Goal: Task Accomplishment & Management: Use online tool/utility

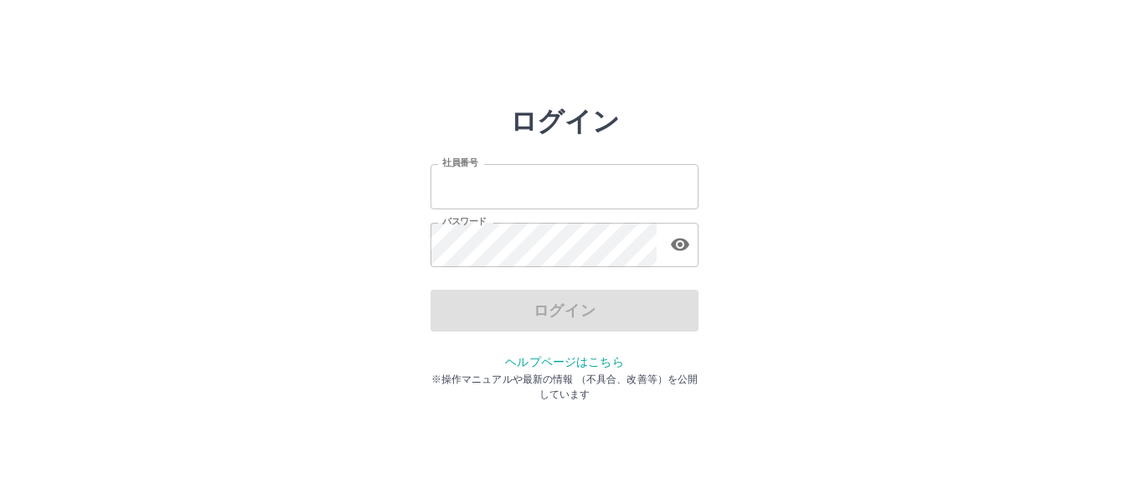
type input "*******"
click at [587, 309] on div "ログイン" at bounding box center [564, 311] width 268 height 42
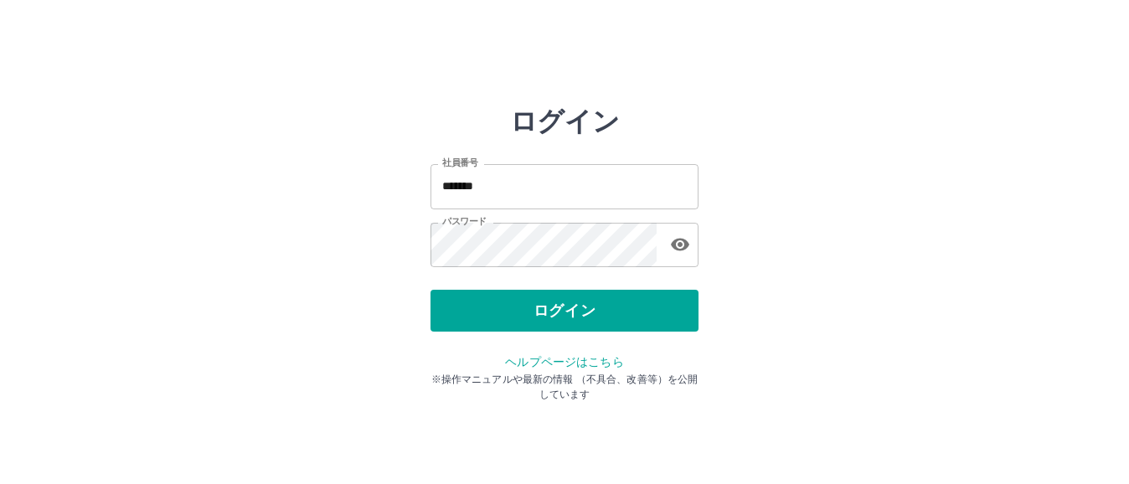
click at [587, 309] on button "ログイン" at bounding box center [564, 311] width 268 height 42
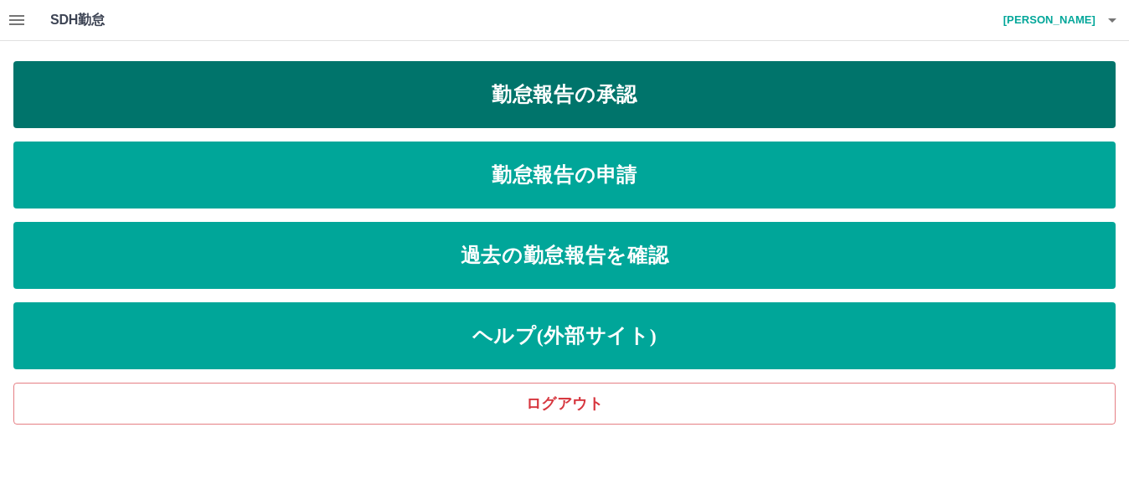
click at [558, 100] on link "勤怠報告の承認" at bounding box center [564, 94] width 1102 height 67
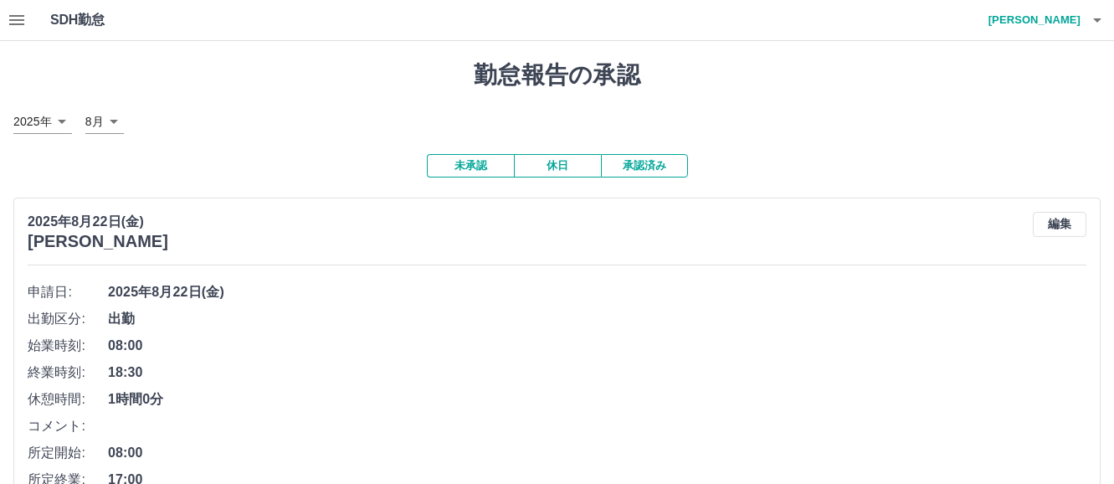
click at [16, 18] on icon "button" at bounding box center [17, 20] width 20 height 20
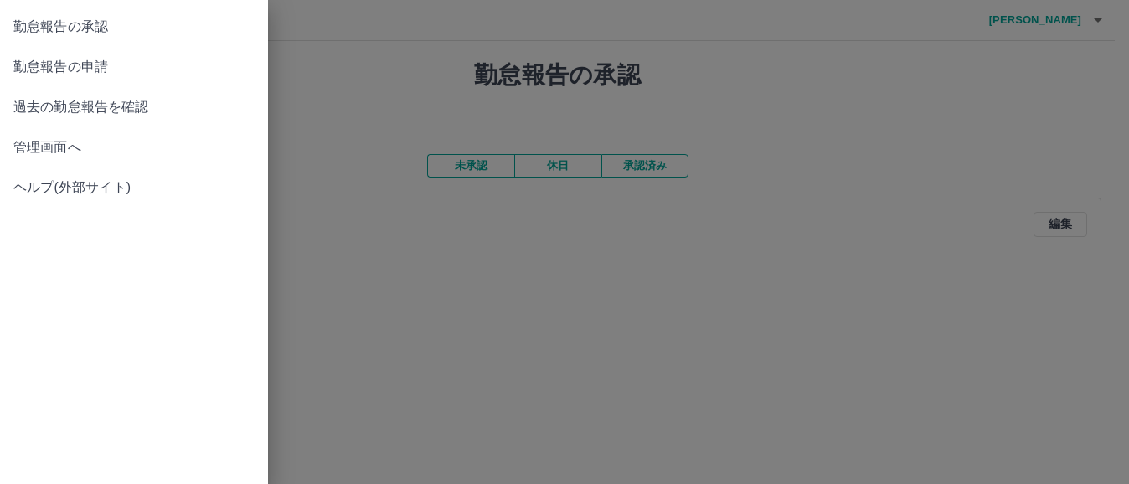
click at [59, 143] on span "管理画面へ" at bounding box center [133, 147] width 241 height 20
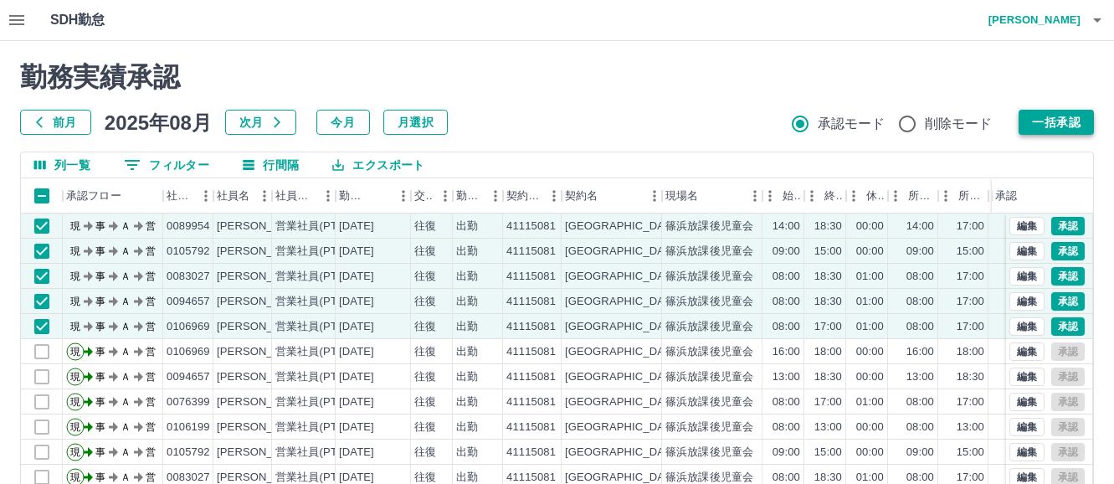
click at [1072, 117] on button "一括承認" at bounding box center [1056, 122] width 75 height 25
